Goal: Task Accomplishment & Management: Use online tool/utility

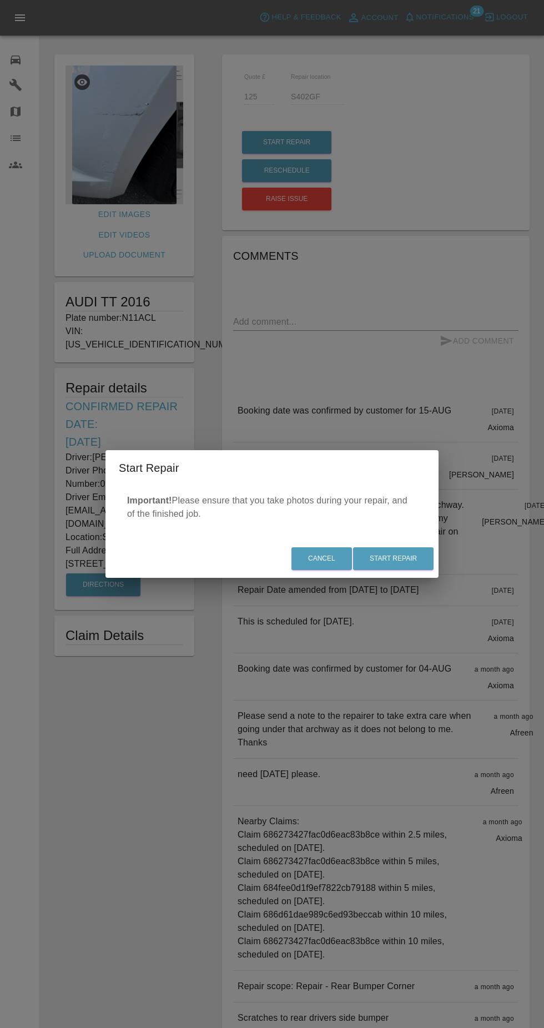
scroll to position [1, 0]
click at [408, 563] on button "Start Repair" at bounding box center [393, 558] width 81 height 23
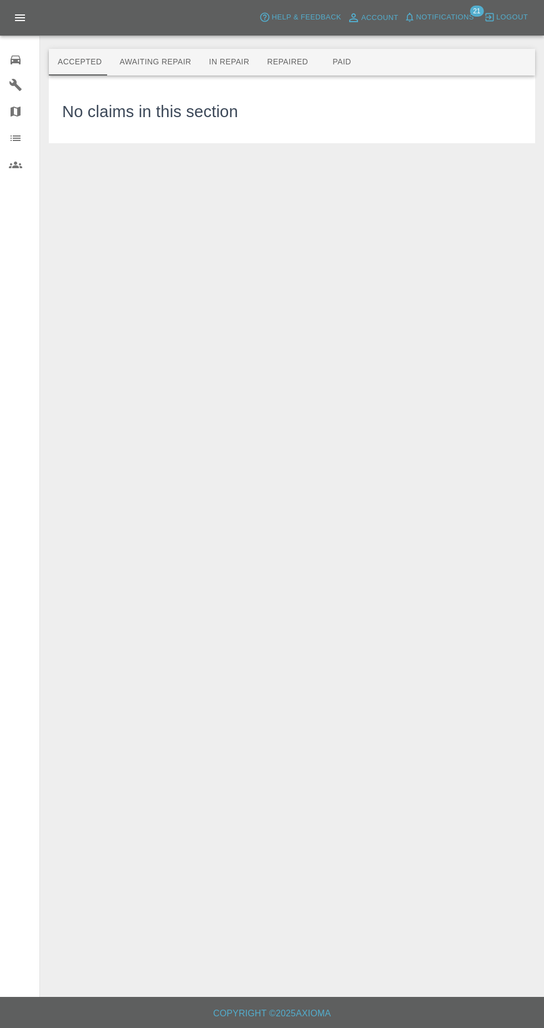
click at [150, 58] on button "Awaiting Repair" at bounding box center [154, 62] width 89 height 27
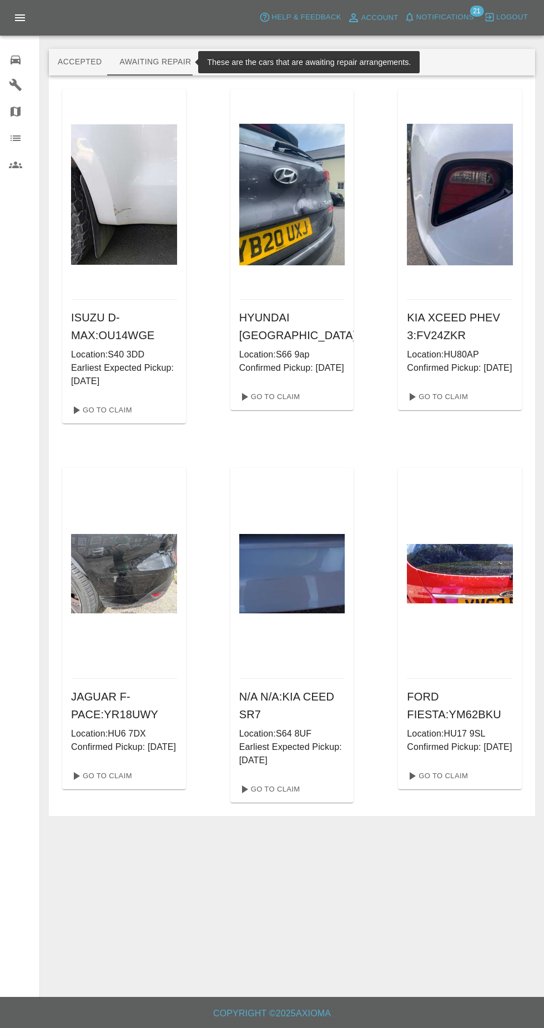
click at [229, 63] on button "In Repair" at bounding box center [229, 62] width 58 height 27
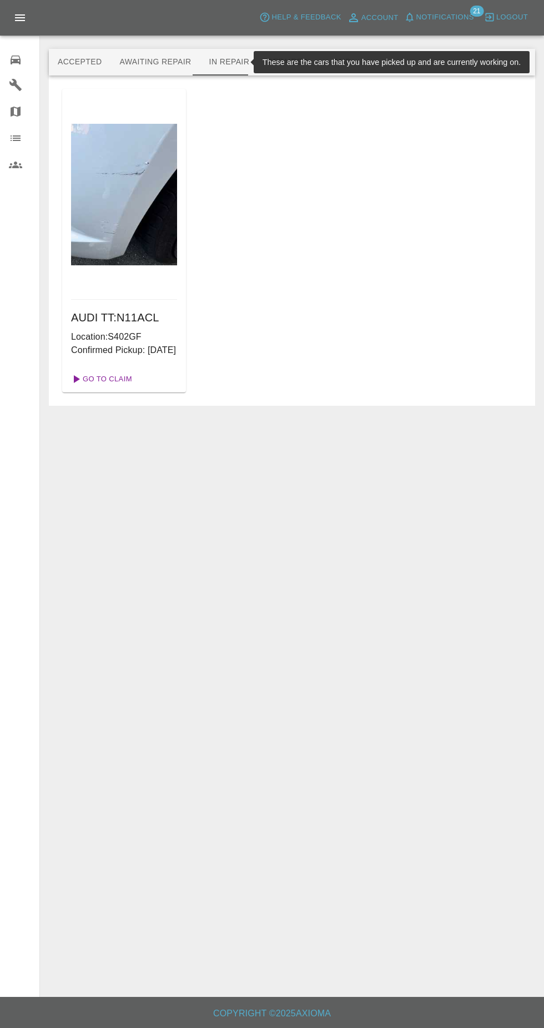
click at [115, 388] on link "Go To Claim" at bounding box center [101, 379] width 68 height 18
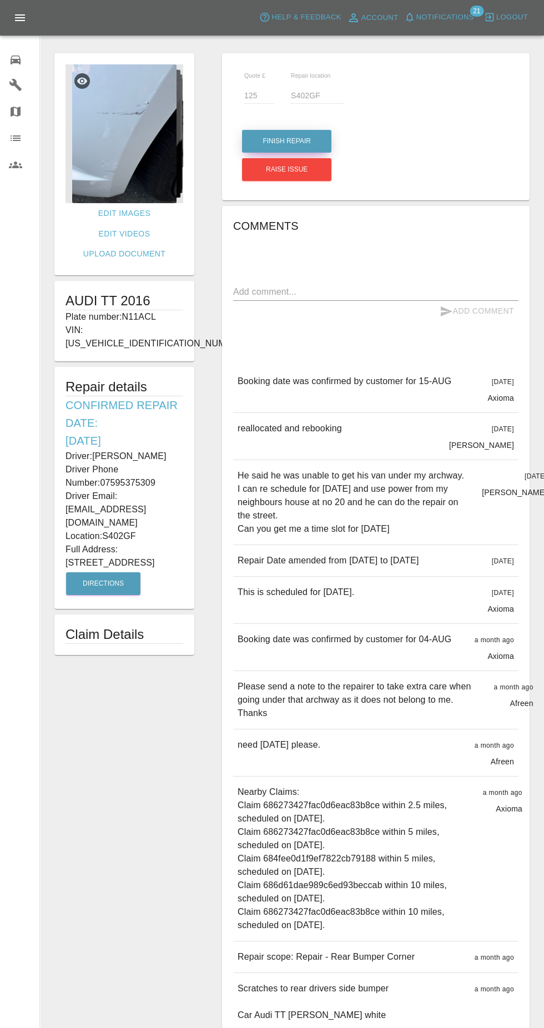
click at [274, 140] on button "Finish Repair" at bounding box center [286, 141] width 89 height 23
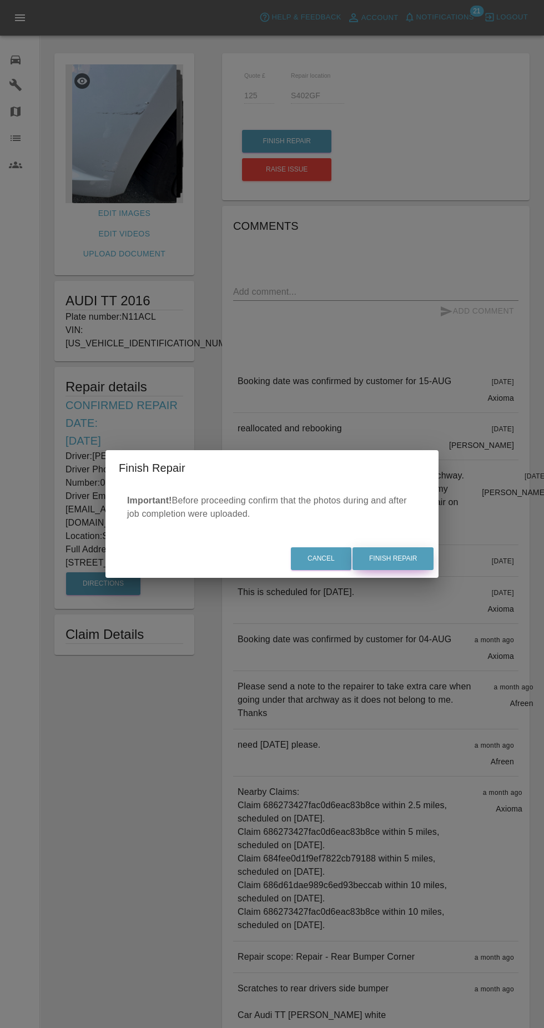
click at [400, 559] on button "Finish Repair" at bounding box center [393, 558] width 81 height 23
click at [395, 562] on div "Cancel Finish Repair" at bounding box center [271, 558] width 333 height 37
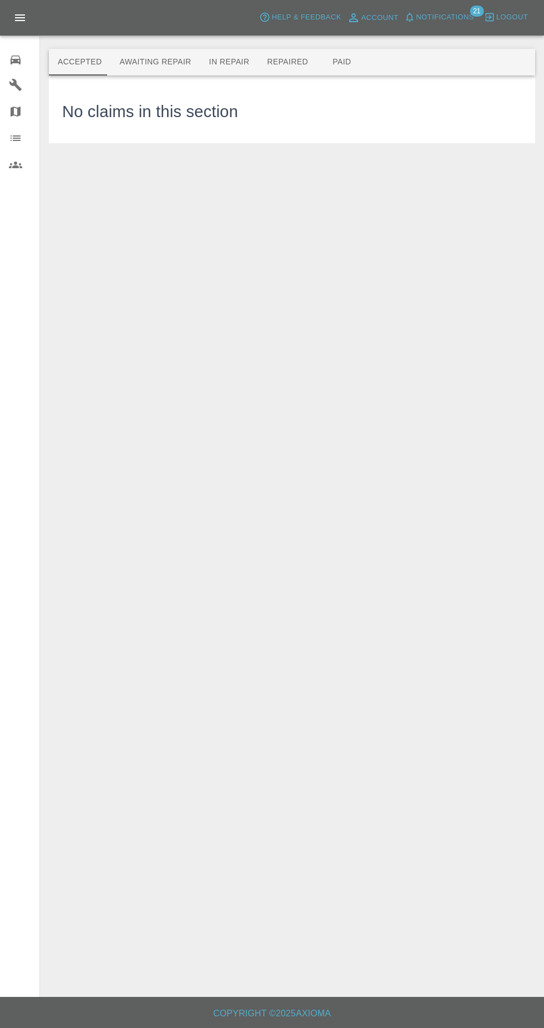
click at [276, 61] on button "Repaired" at bounding box center [287, 62] width 59 height 27
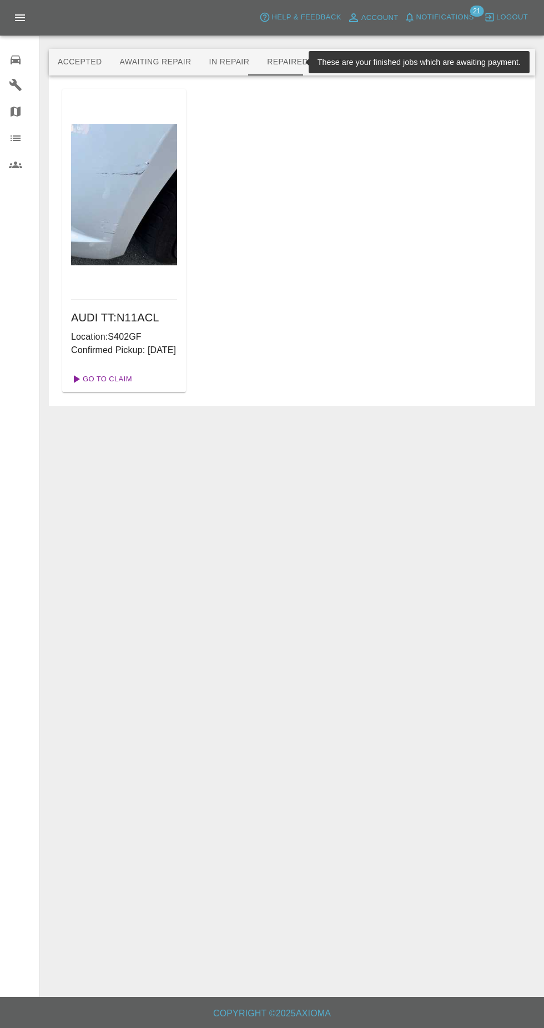
click at [117, 388] on link "Go To Claim" at bounding box center [101, 379] width 68 height 18
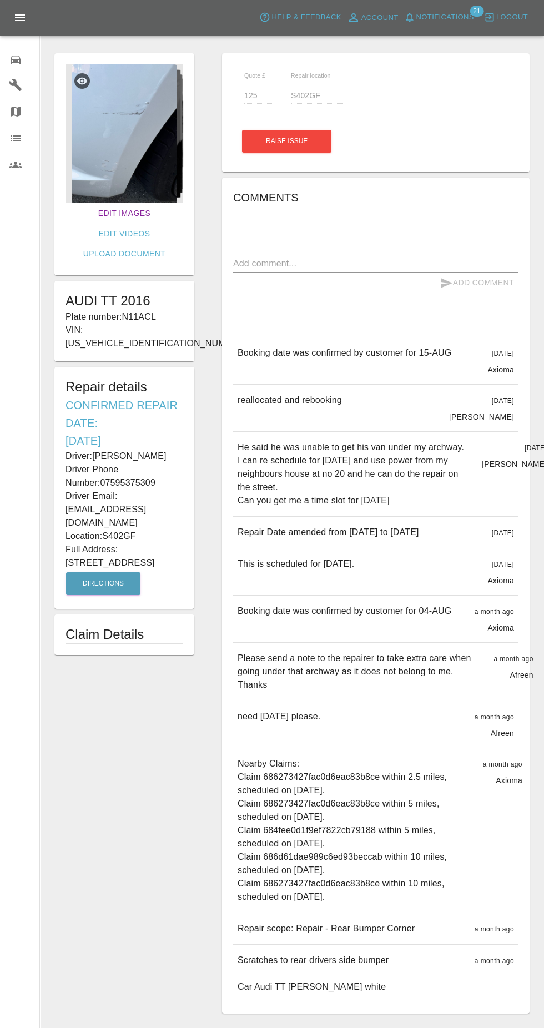
click at [107, 213] on link "Edit Images" at bounding box center [124, 213] width 61 height 21
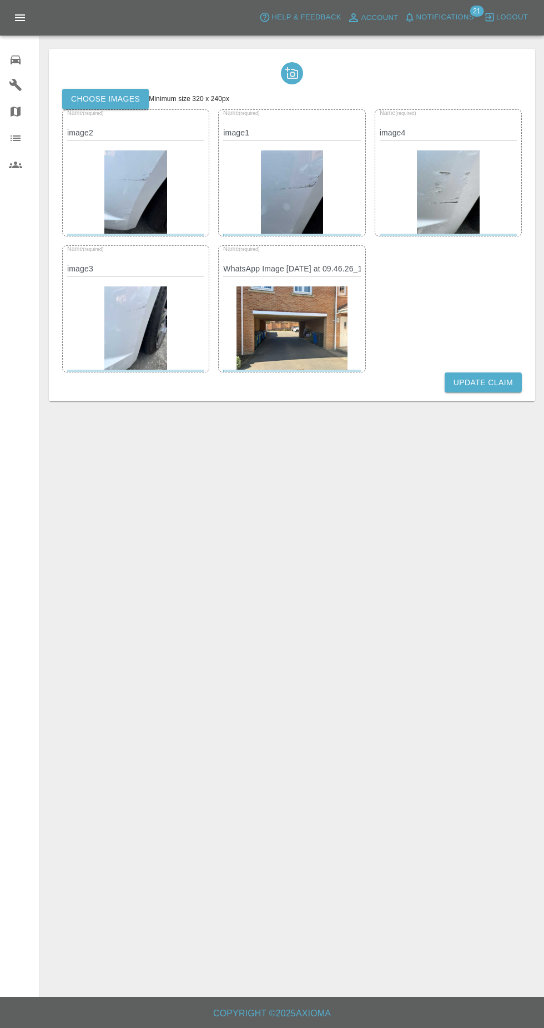
click at [138, 97] on label "Choose images" at bounding box center [105, 99] width 87 height 21
click at [0, 0] on input "Choose images" at bounding box center [0, 0] width 0 height 0
